Goal: Book appointment/travel/reservation

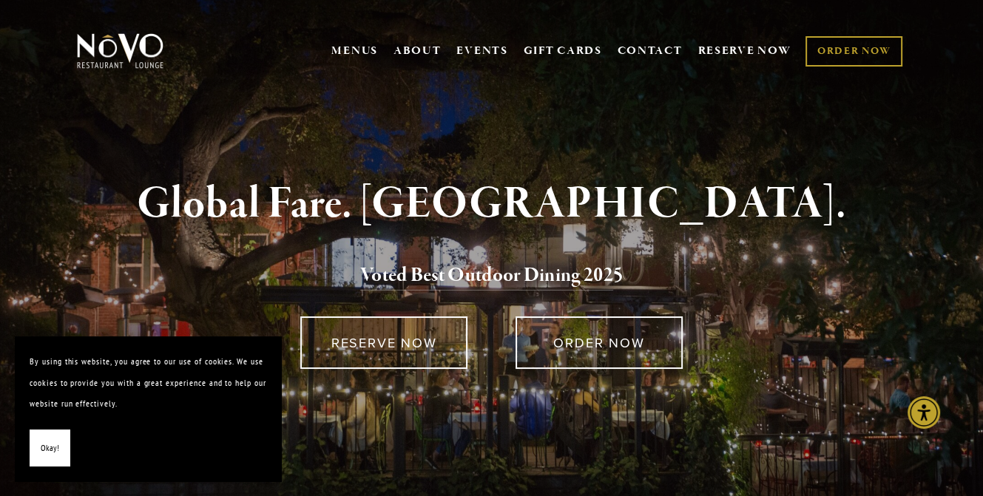
click at [52, 443] on span "Okay!" at bounding box center [50, 448] width 18 height 21
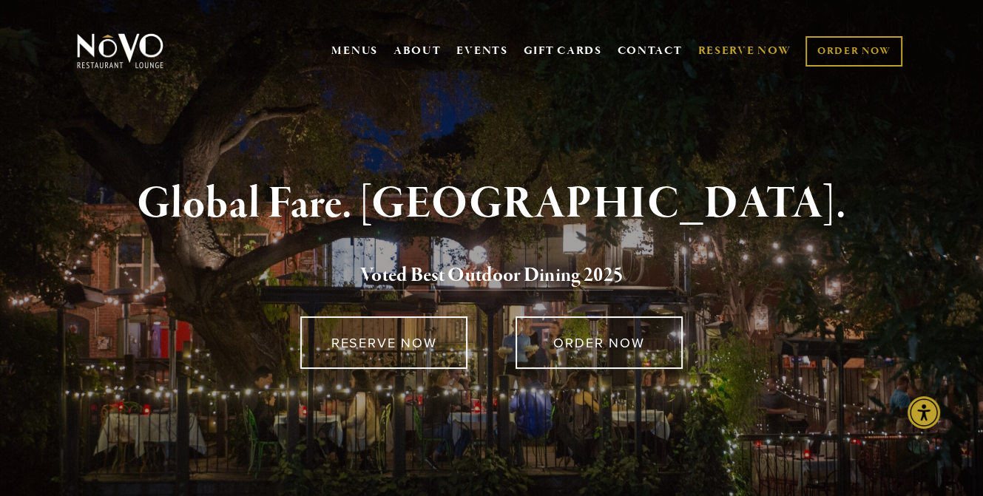
click at [740, 46] on link "RESERVE NOW" at bounding box center [744, 51] width 93 height 28
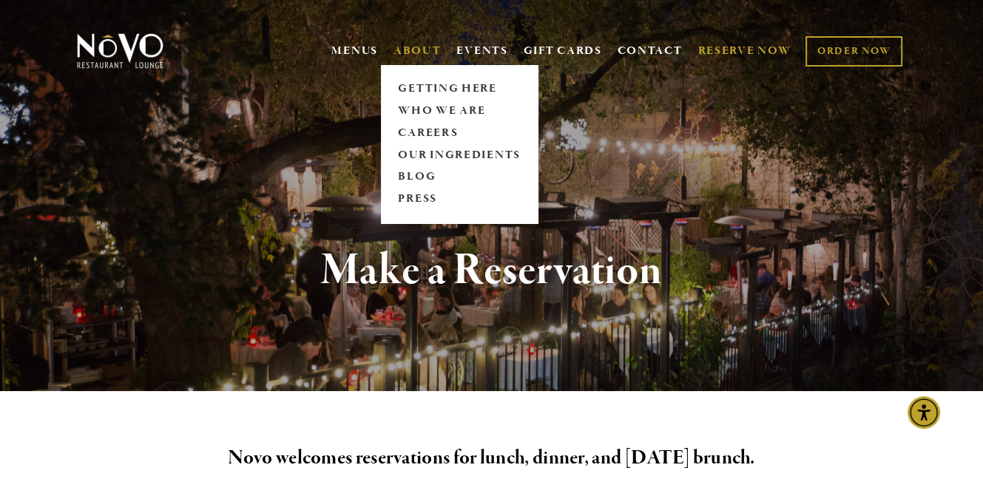
click at [413, 53] on link "ABOUT" at bounding box center [418, 51] width 48 height 15
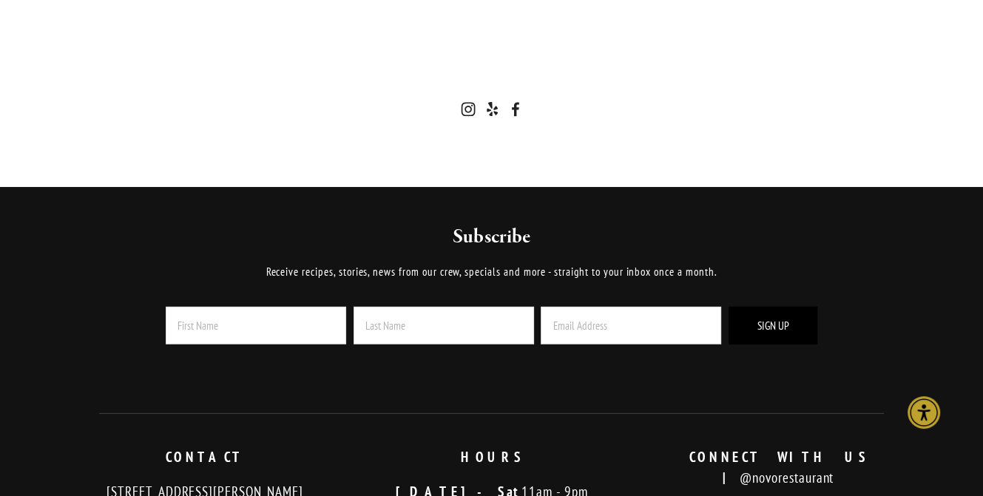
scroll to position [3847, 0]
